Goal: Leave review/rating

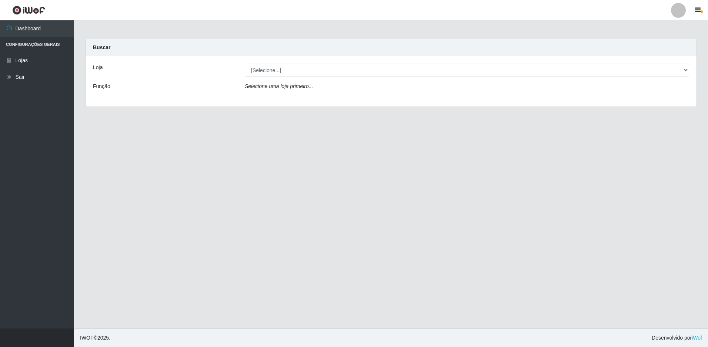
click at [315, 77] on div "Loja [Selecione...] Extrabom - Loja 13 Itapuã Função Selecione uma loja primeir…" at bounding box center [391, 81] width 611 height 50
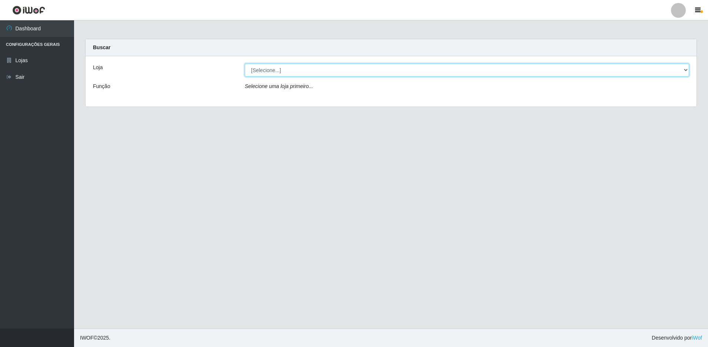
click at [296, 71] on select "[Selecione...] Extrabom - Loja 13 [GEOGRAPHIC_DATA]" at bounding box center [467, 70] width 444 height 13
select select "436"
click at [245, 64] on select "[Selecione...] Extrabom - Loja 13 [GEOGRAPHIC_DATA]" at bounding box center [467, 70] width 444 height 13
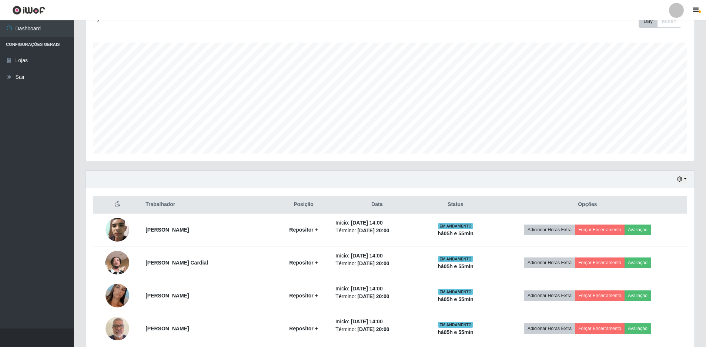
scroll to position [177, 0]
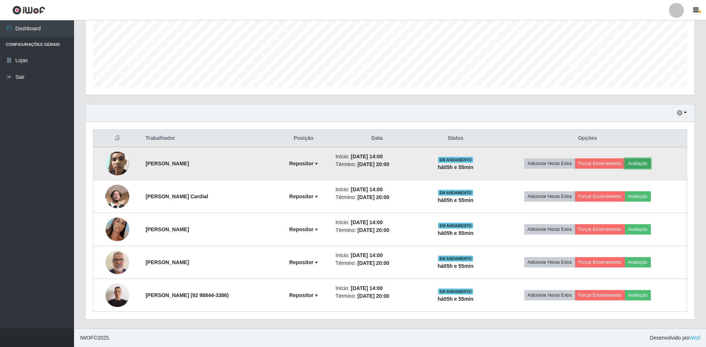
click at [647, 163] on button "Avaliação" at bounding box center [638, 164] width 26 height 10
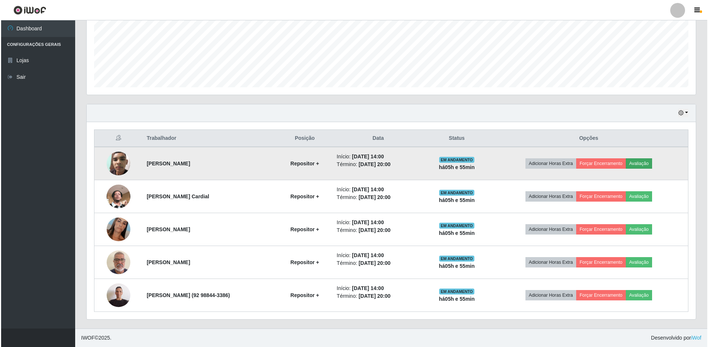
scroll to position [154, 606]
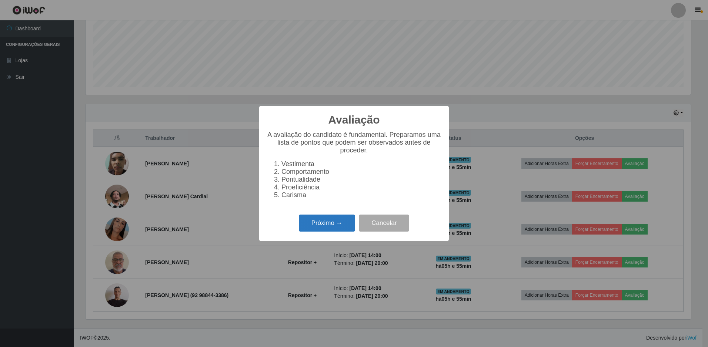
click at [320, 224] on button "Próximo →" at bounding box center [327, 223] width 56 height 17
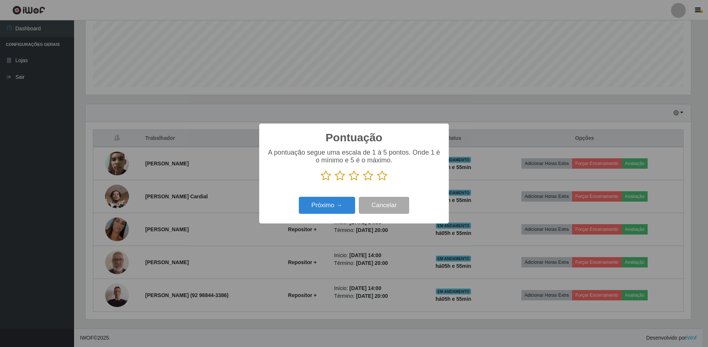
drag, startPoint x: 384, startPoint y: 177, endPoint x: 377, endPoint y: 180, distance: 7.3
click at [383, 178] on icon at bounding box center [382, 175] width 10 height 11
click at [377, 181] on input "radio" at bounding box center [377, 181] width 0 height 0
click at [338, 206] on button "Próximo →" at bounding box center [327, 205] width 56 height 17
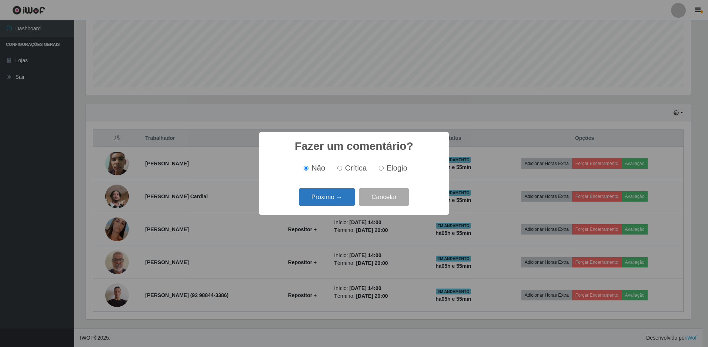
click at [332, 198] on button "Próximo →" at bounding box center [327, 197] width 56 height 17
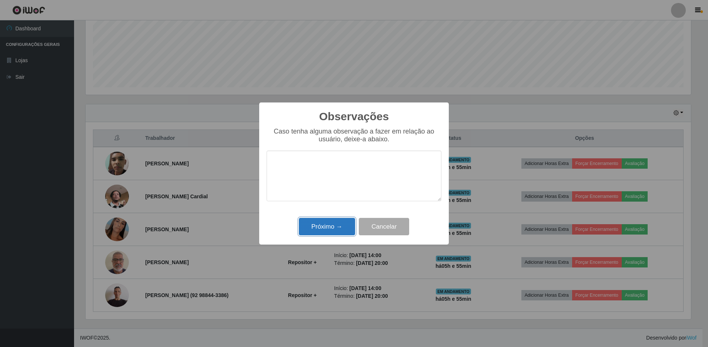
click at [324, 225] on button "Próximo →" at bounding box center [327, 226] width 56 height 17
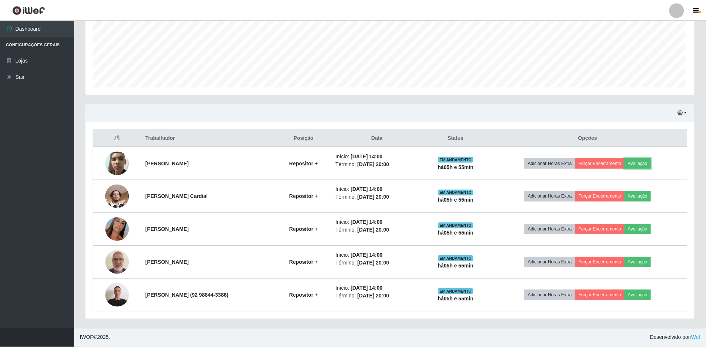
scroll to position [154, 609]
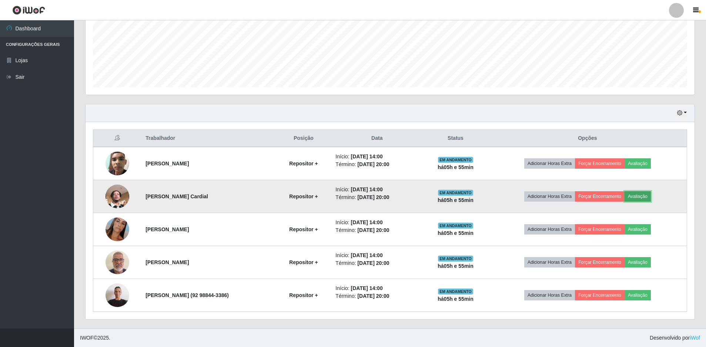
click at [647, 197] on button "Avaliação" at bounding box center [638, 196] width 26 height 10
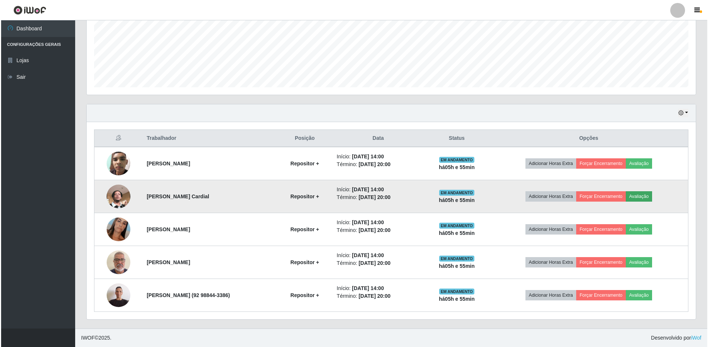
scroll to position [154, 606]
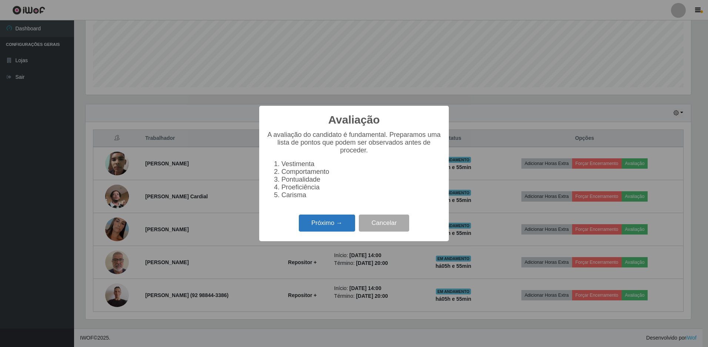
click at [332, 231] on button "Próximo →" at bounding box center [327, 223] width 56 height 17
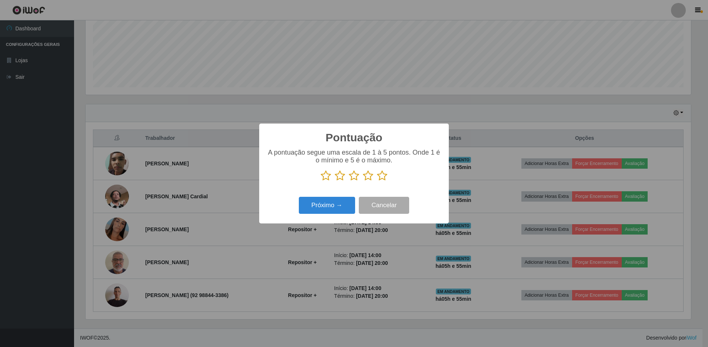
click at [382, 177] on icon at bounding box center [382, 175] width 10 height 11
click at [377, 181] on input "radio" at bounding box center [377, 181] width 0 height 0
click at [336, 205] on button "Próximo →" at bounding box center [327, 205] width 56 height 17
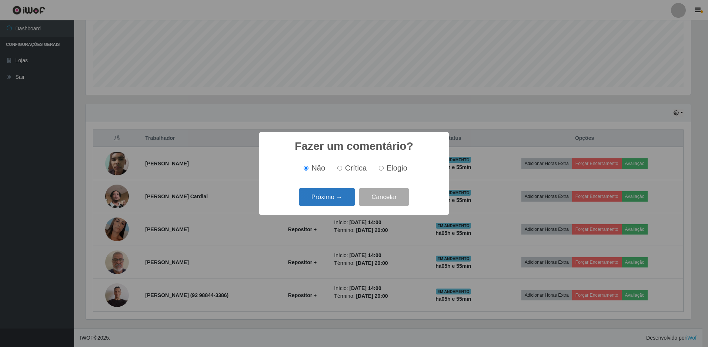
click at [336, 203] on button "Próximo →" at bounding box center [327, 197] width 56 height 17
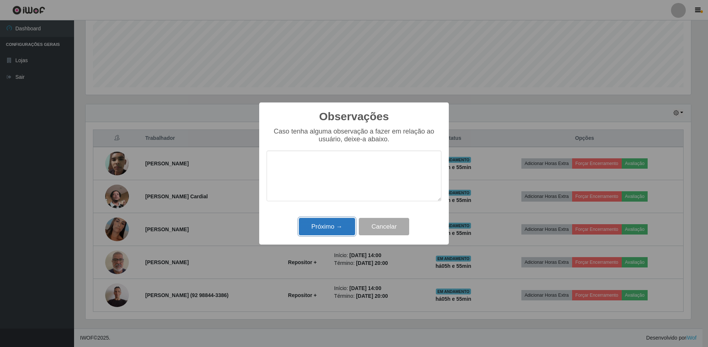
click at [311, 220] on button "Próximo →" at bounding box center [327, 226] width 56 height 17
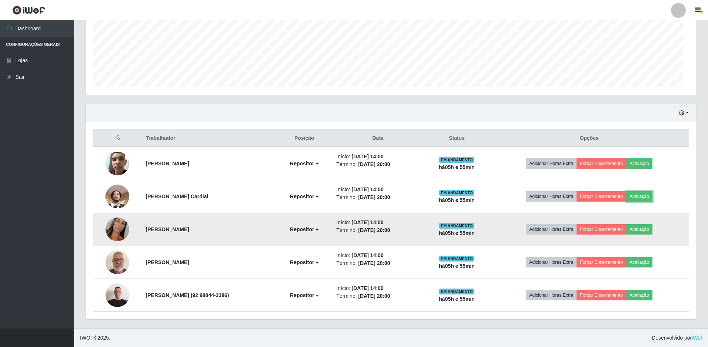
scroll to position [154, 609]
click at [651, 229] on button "Avaliação" at bounding box center [638, 229] width 26 height 10
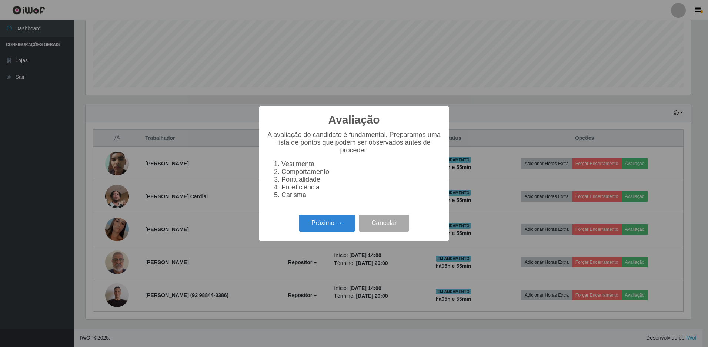
scroll to position [154, 606]
click at [333, 225] on button "Próximo →" at bounding box center [327, 223] width 56 height 17
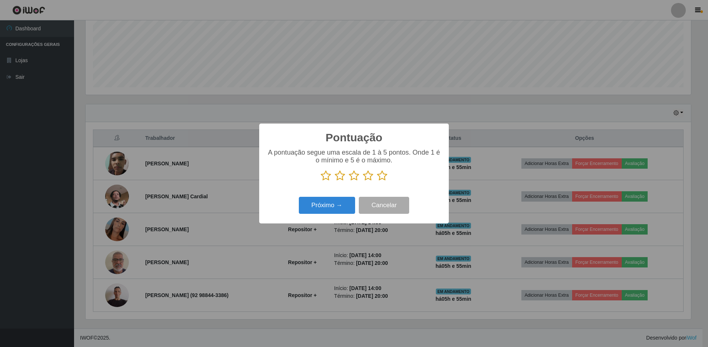
scroll to position [370206, 369754]
click at [383, 177] on icon at bounding box center [382, 175] width 10 height 11
click at [377, 181] on input "radio" at bounding box center [377, 181] width 0 height 0
click at [318, 211] on button "Próximo →" at bounding box center [327, 205] width 56 height 17
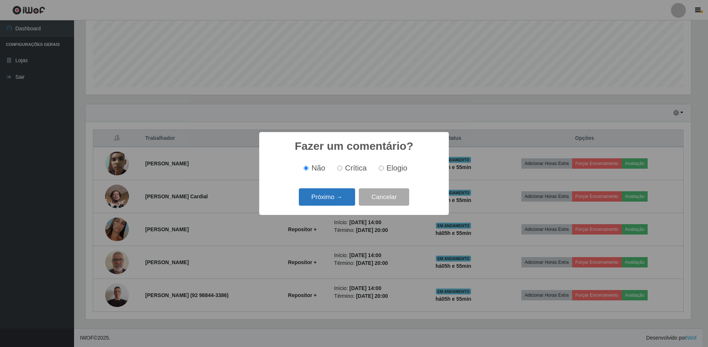
click at [333, 201] on button "Próximo →" at bounding box center [327, 197] width 56 height 17
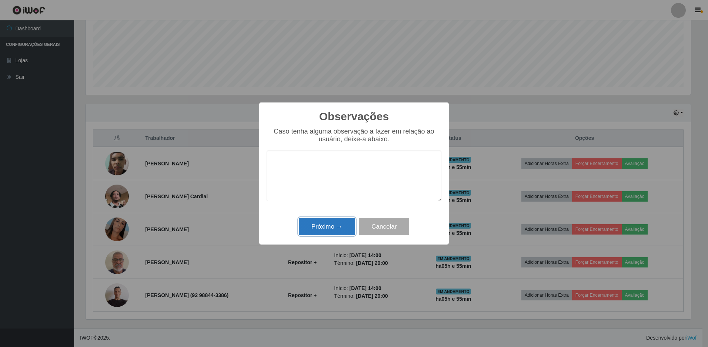
click at [327, 231] on button "Próximo →" at bounding box center [327, 226] width 56 height 17
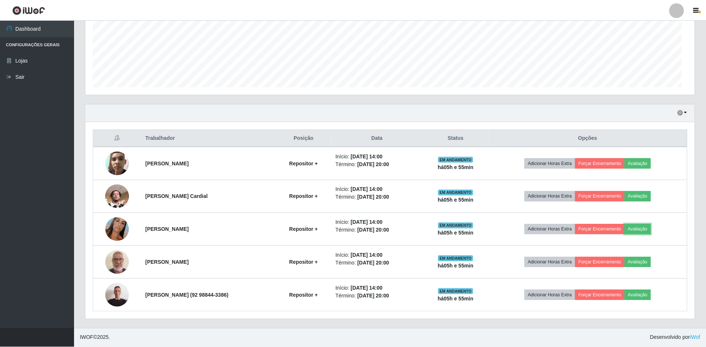
scroll to position [154, 609]
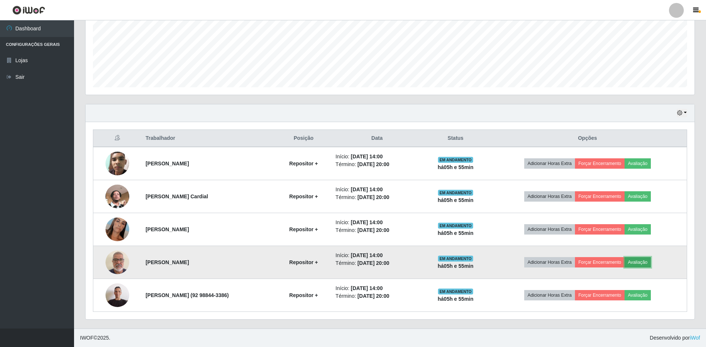
click at [643, 263] on button "Avaliação" at bounding box center [638, 262] width 26 height 10
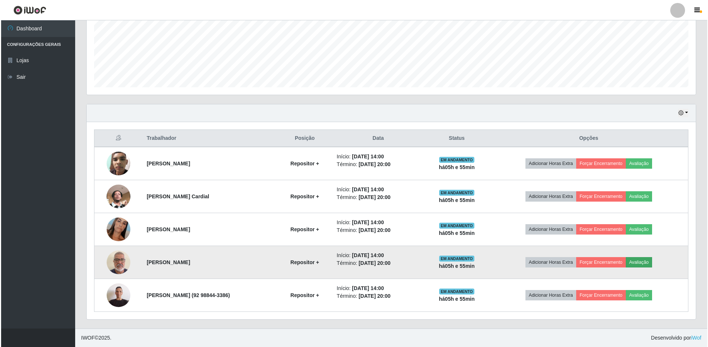
scroll to position [154, 606]
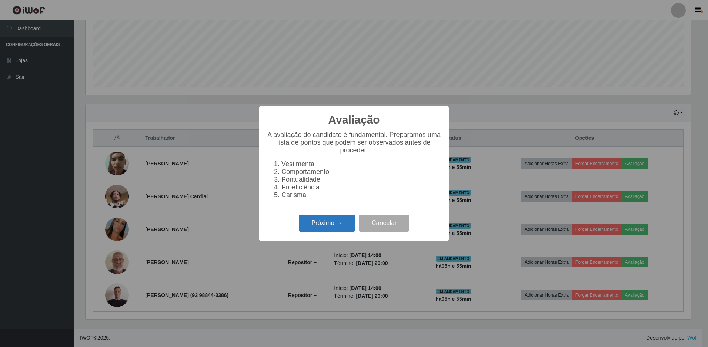
click at [340, 227] on button "Próximo →" at bounding box center [327, 223] width 56 height 17
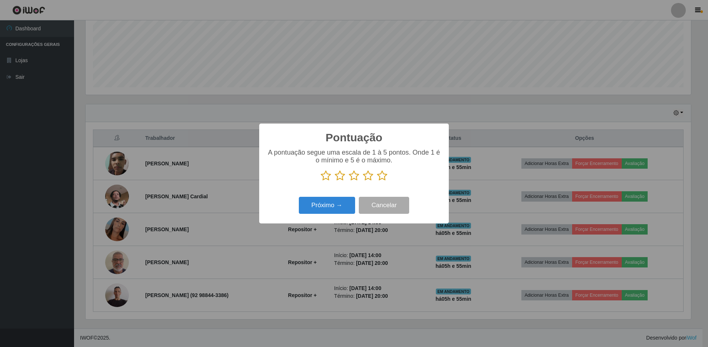
scroll to position [370206, 369754]
click at [380, 178] on icon at bounding box center [382, 175] width 10 height 11
click at [377, 181] on input "radio" at bounding box center [377, 181] width 0 height 0
click at [334, 204] on button "Próximo →" at bounding box center [327, 205] width 56 height 17
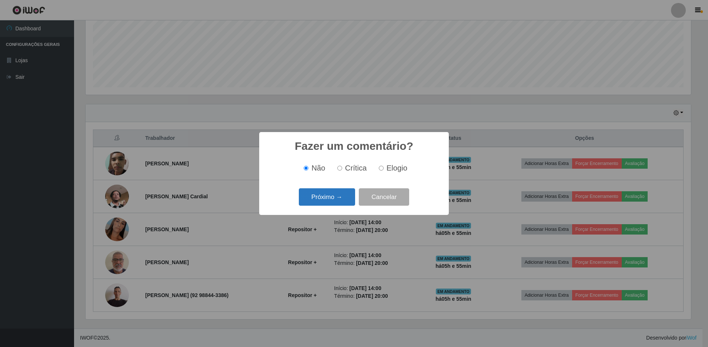
click at [339, 196] on button "Próximo →" at bounding box center [327, 197] width 56 height 17
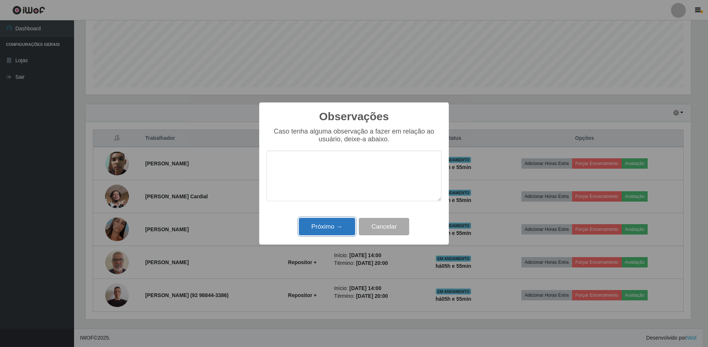
click at [325, 227] on button "Próximo →" at bounding box center [327, 226] width 56 height 17
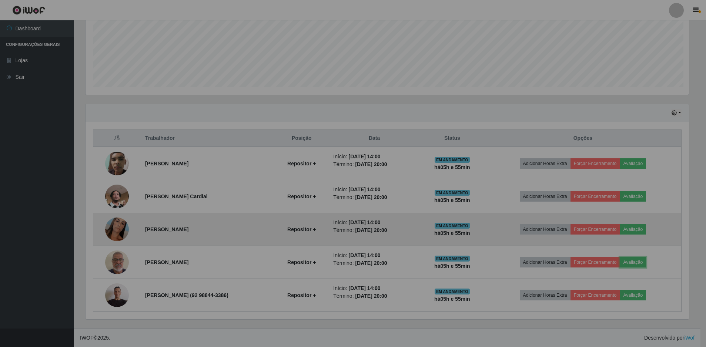
scroll to position [0, 0]
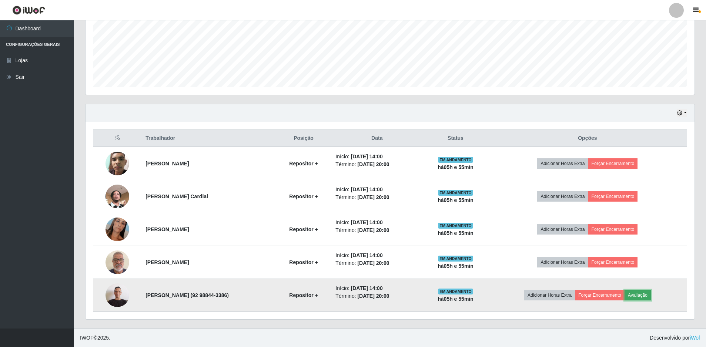
click at [643, 294] on button "Avaliação" at bounding box center [638, 295] width 26 height 10
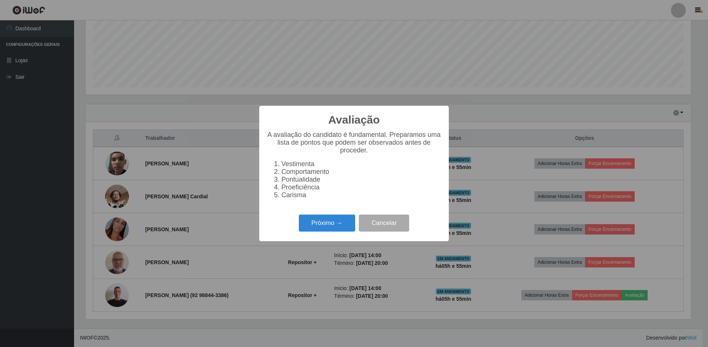
click at [336, 218] on div "Próximo → Cancelar" at bounding box center [354, 223] width 175 height 21
click at [331, 225] on button "Próximo →" at bounding box center [327, 223] width 56 height 17
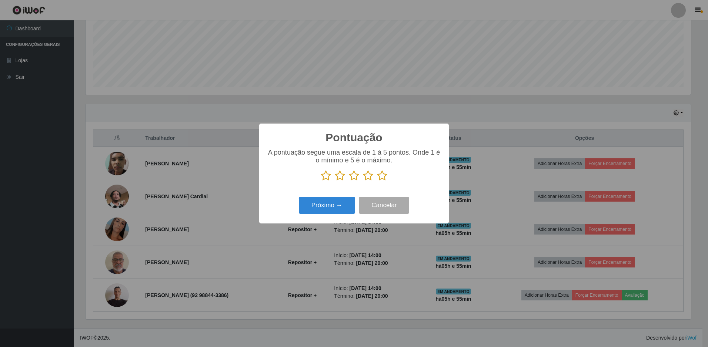
click at [382, 177] on icon at bounding box center [382, 175] width 10 height 11
click at [377, 181] on input "radio" at bounding box center [377, 181] width 0 height 0
click at [340, 206] on button "Próximo →" at bounding box center [327, 205] width 56 height 17
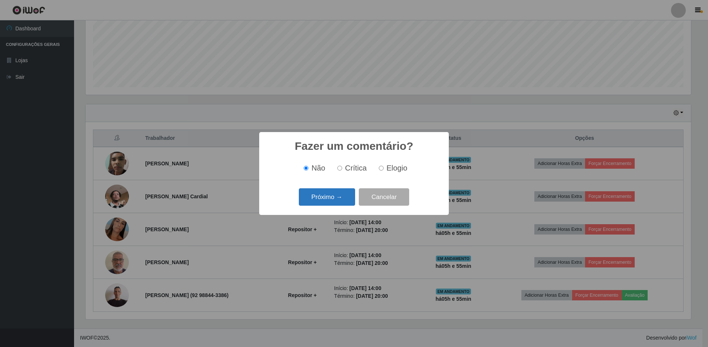
click at [333, 197] on button "Próximo →" at bounding box center [327, 197] width 56 height 17
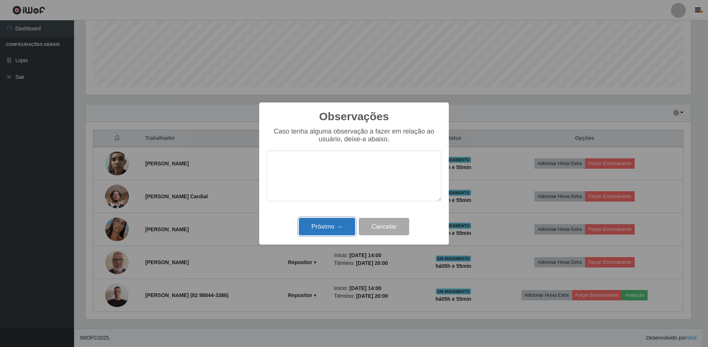
click at [321, 227] on button "Próximo →" at bounding box center [327, 226] width 56 height 17
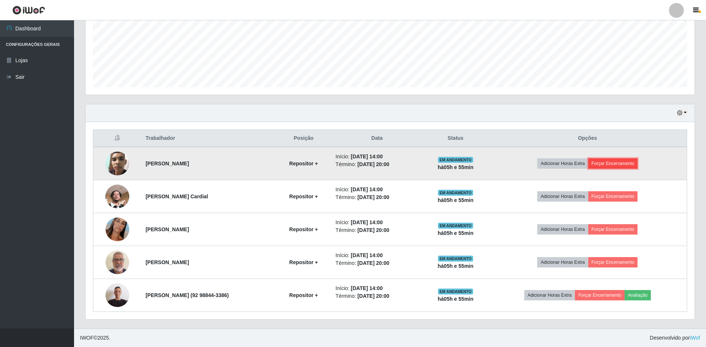
click at [620, 165] on button "Forçar Encerramento" at bounding box center [614, 164] width 50 height 10
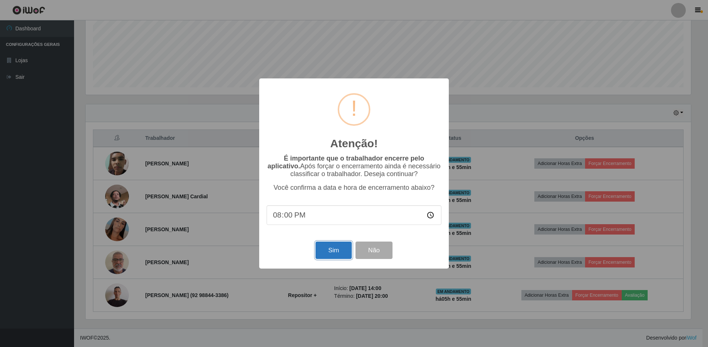
click at [334, 252] on button "Sim" at bounding box center [334, 250] width 36 height 17
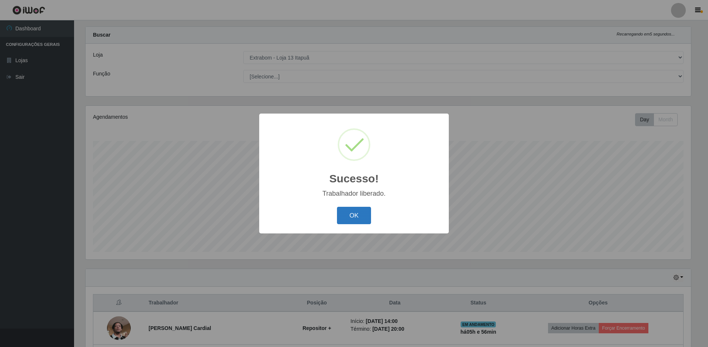
click at [357, 221] on button "OK" at bounding box center [354, 215] width 34 height 17
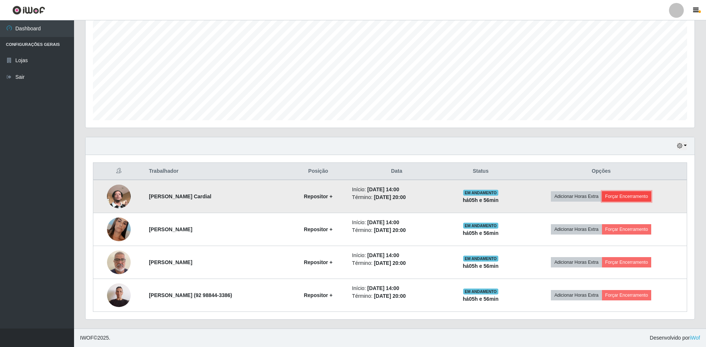
click at [633, 195] on button "Forçar Encerramento" at bounding box center [627, 196] width 50 height 10
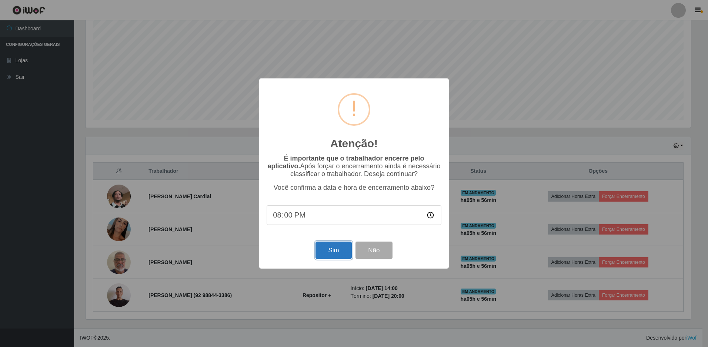
click at [330, 256] on button "Sim" at bounding box center [334, 250] width 36 height 17
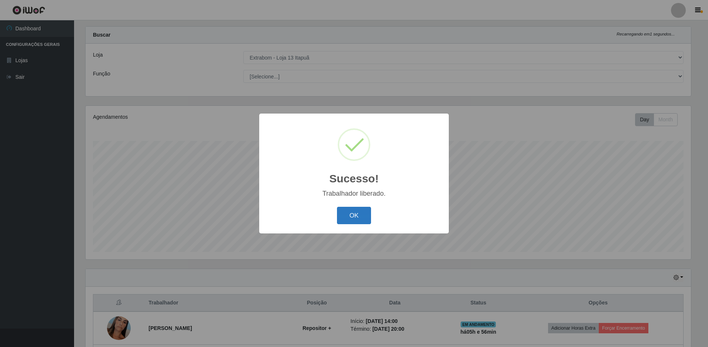
click at [342, 216] on button "OK" at bounding box center [354, 215] width 34 height 17
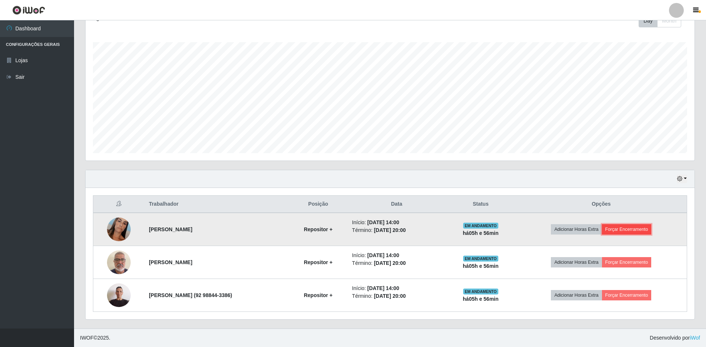
click at [622, 229] on button "Forçar Encerramento" at bounding box center [627, 229] width 50 height 10
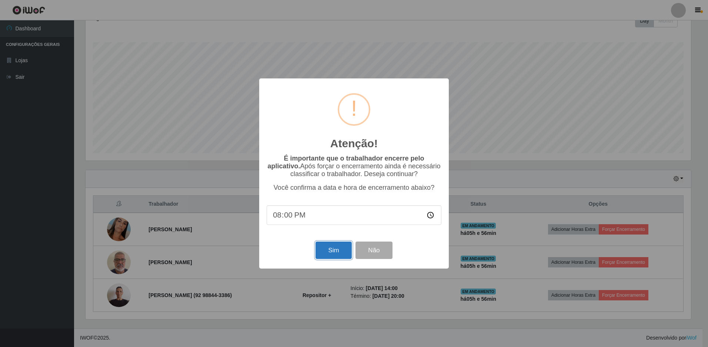
click at [323, 255] on button "Sim" at bounding box center [334, 250] width 36 height 17
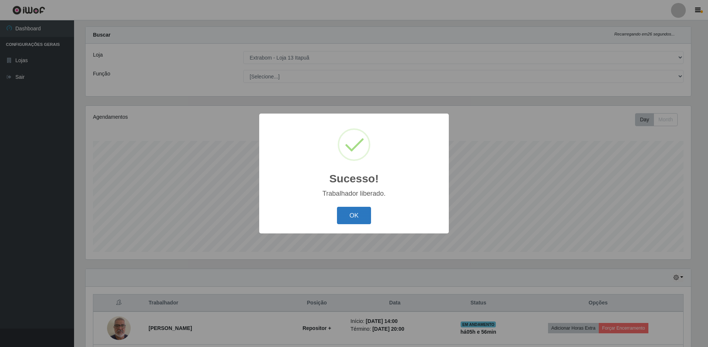
click at [366, 218] on button "OK" at bounding box center [354, 215] width 34 height 17
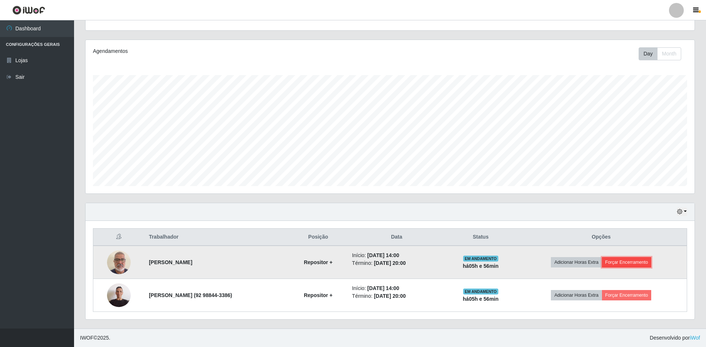
click at [636, 261] on button "Forçar Encerramento" at bounding box center [627, 262] width 50 height 10
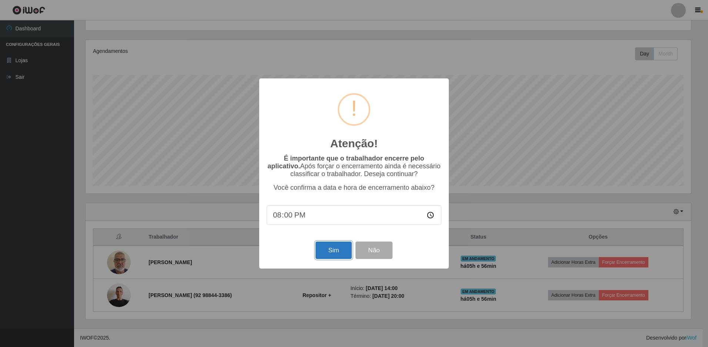
click at [333, 249] on button "Sim" at bounding box center [334, 250] width 36 height 17
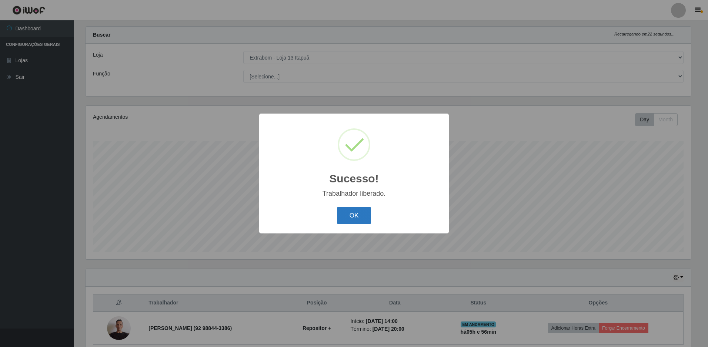
click at [366, 217] on button "OK" at bounding box center [354, 215] width 34 height 17
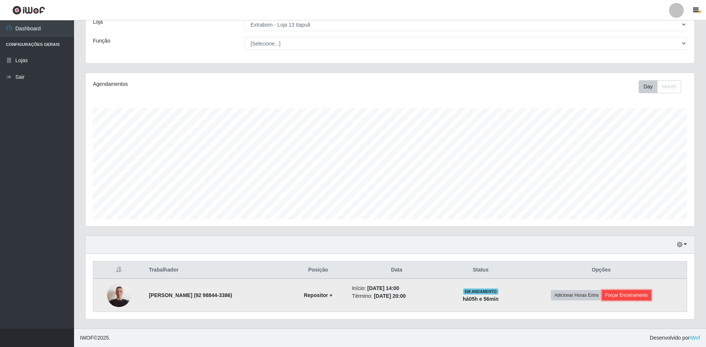
click at [628, 296] on button "Forçar Encerramento" at bounding box center [627, 295] width 50 height 10
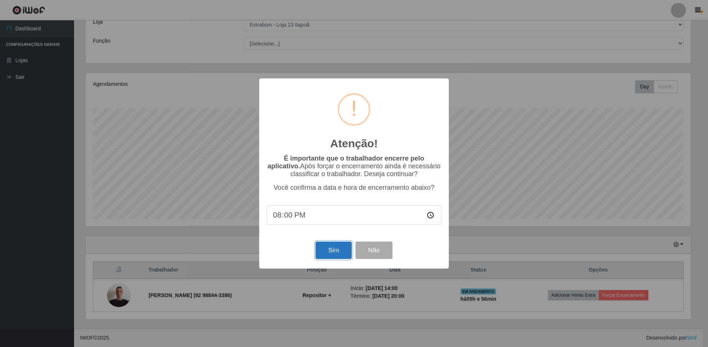
click at [340, 249] on button "Sim" at bounding box center [334, 250] width 36 height 17
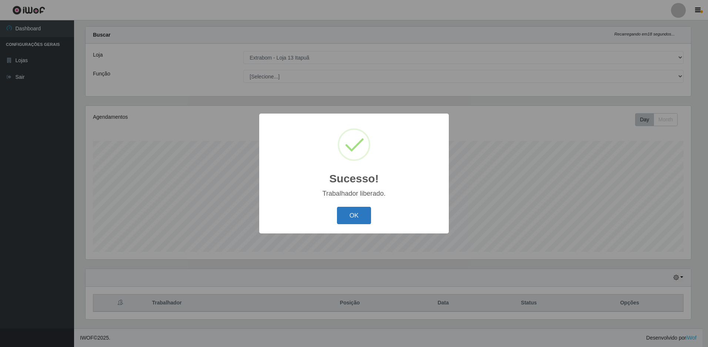
click at [360, 220] on button "OK" at bounding box center [354, 215] width 34 height 17
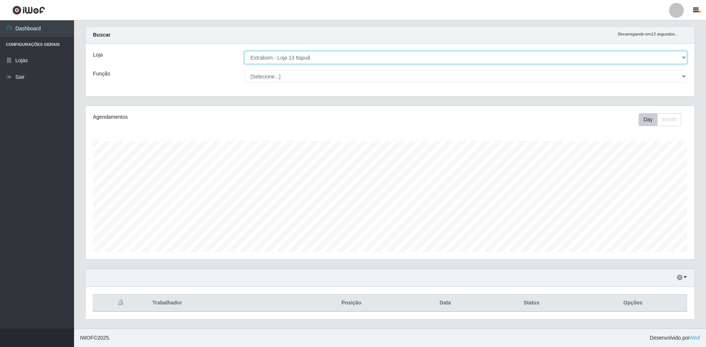
click at [314, 59] on select "[Selecione...] Extrabom - Loja 13 [GEOGRAPHIC_DATA]" at bounding box center [465, 57] width 443 height 13
